Goal: Task Accomplishment & Management: Use online tool/utility

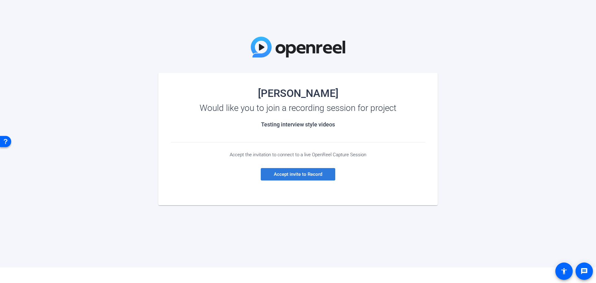
click at [317, 175] on span "Accept invite to Record" at bounding box center [298, 174] width 48 height 6
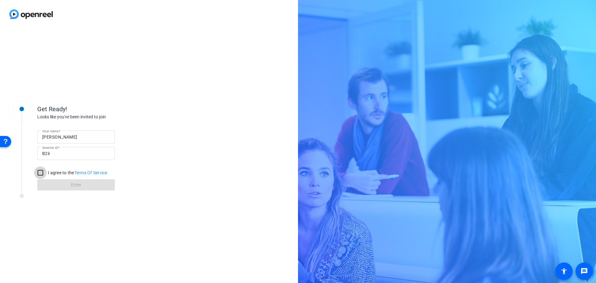
click at [38, 170] on input "I agree to the Terms Of Service" at bounding box center [40, 172] width 12 height 12
checkbox input "true"
click at [64, 184] on span at bounding box center [76, 184] width 78 height 15
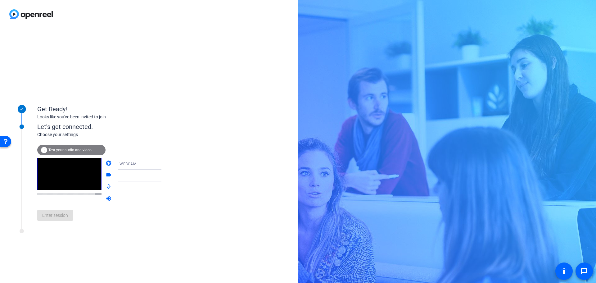
click at [75, 147] on div "info Test your audio and video" at bounding box center [71, 150] width 68 height 11
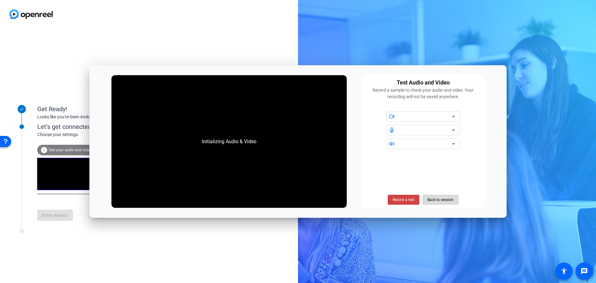
click at [433, 196] on span "Back to session" at bounding box center [440, 200] width 26 height 12
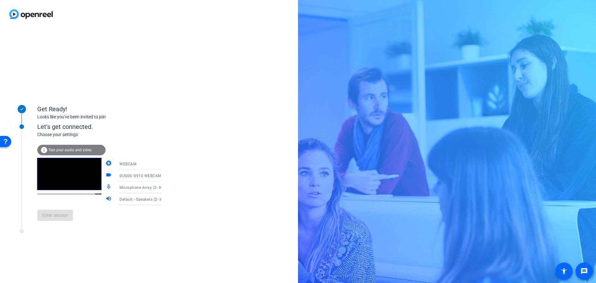
click at [72, 149] on span "Test your audio and video" at bounding box center [69, 150] width 43 height 4
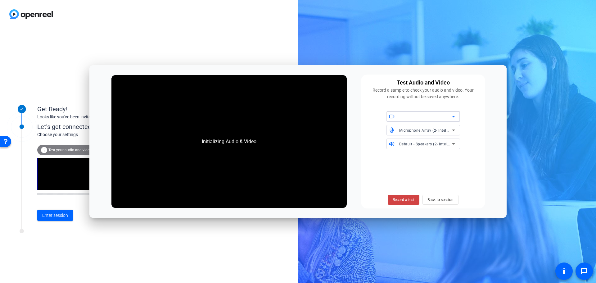
click at [422, 119] on div at bounding box center [425, 116] width 53 height 7
click at [449, 202] on span "Back to session" at bounding box center [440, 200] width 26 height 12
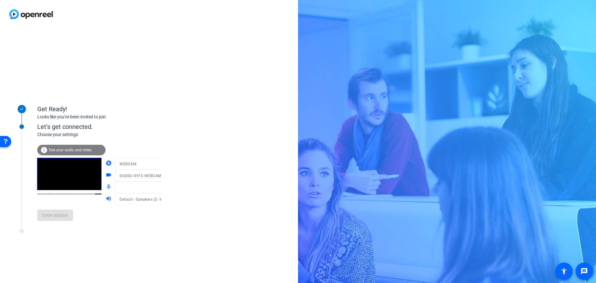
click at [67, 216] on div "Enter session" at bounding box center [105, 215] width 137 height 20
click at [77, 148] on span "Test your audio and video" at bounding box center [69, 150] width 43 height 4
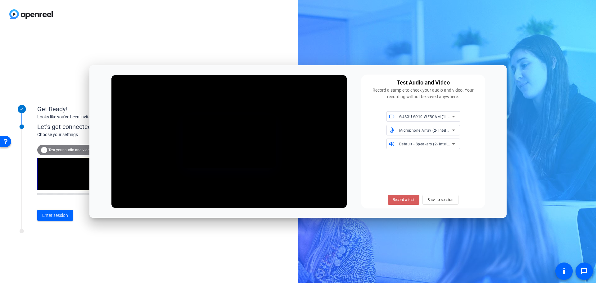
click at [410, 200] on span "Record a test" at bounding box center [403, 200] width 22 height 6
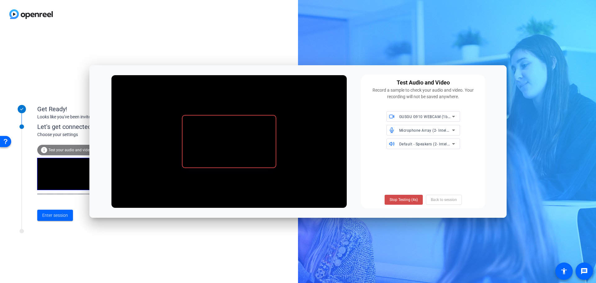
click at [406, 200] on span "Stop Testing (4s)" at bounding box center [403, 200] width 28 height 6
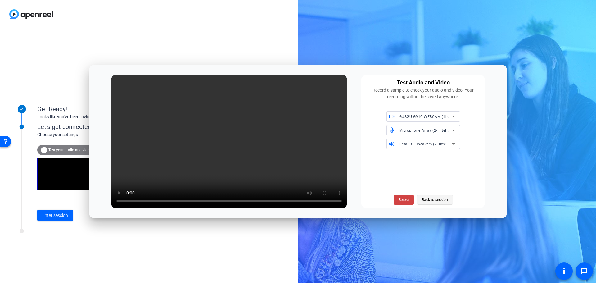
click at [427, 199] on span "Back to session" at bounding box center [435, 200] width 26 height 12
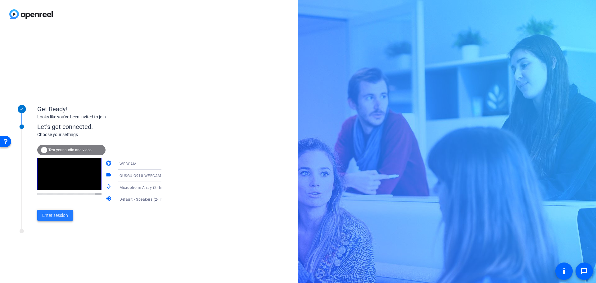
click at [63, 216] on span "Enter session" at bounding box center [55, 215] width 26 height 7
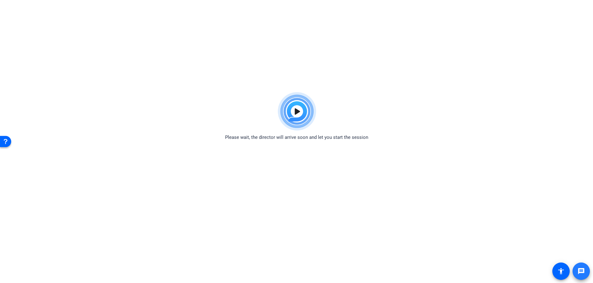
click at [580, 272] on mat-icon "message" at bounding box center [580, 270] width 7 height 7
drag, startPoint x: 369, startPoint y: 138, endPoint x: 226, endPoint y: 140, distance: 143.3
click at [226, 140] on div "Please wait, the director will arrive soon and let you start the session" at bounding box center [296, 115] width 593 height 52
copy span "Please wait, the director will arrive soon and let you start the session"
